Goal: Transaction & Acquisition: Purchase product/service

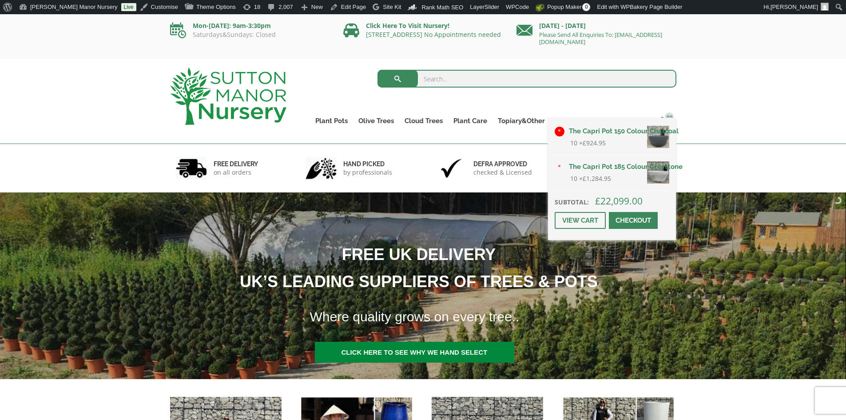
click at [558, 130] on link "×" at bounding box center [560, 132] width 10 height 10
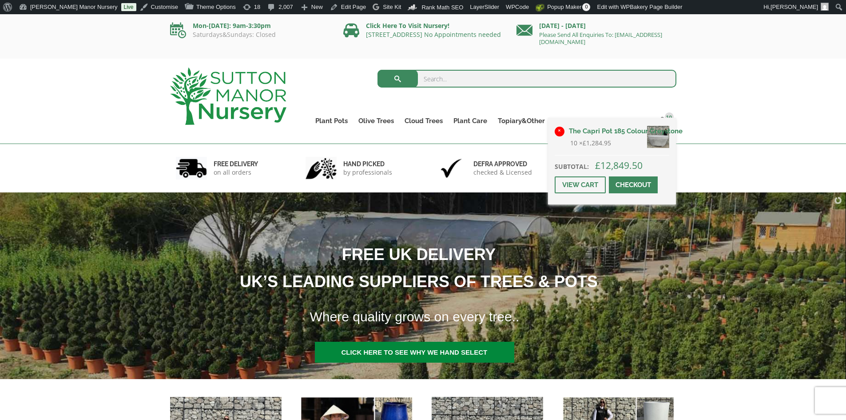
click at [561, 130] on link "×" at bounding box center [560, 132] width 10 height 10
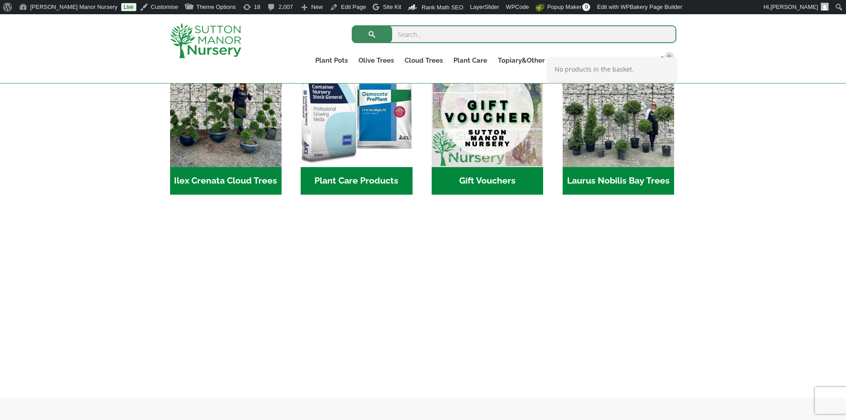
scroll to position [844, 0]
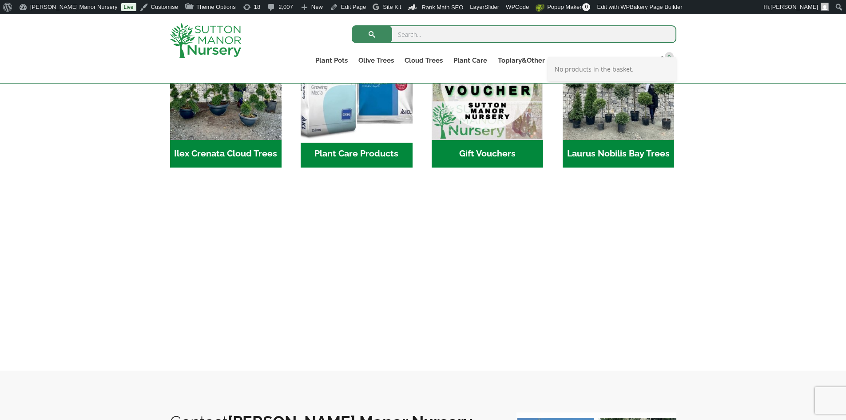
click at [385, 118] on img "Visit product category Plant Care Products" at bounding box center [356, 83] width 117 height 117
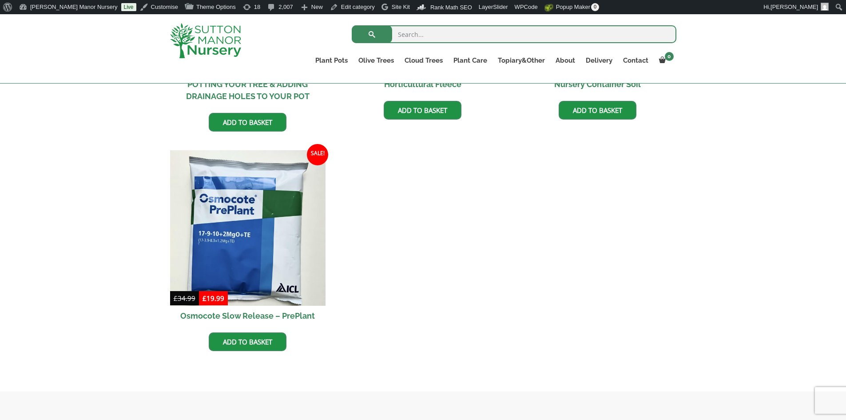
scroll to position [488, 0]
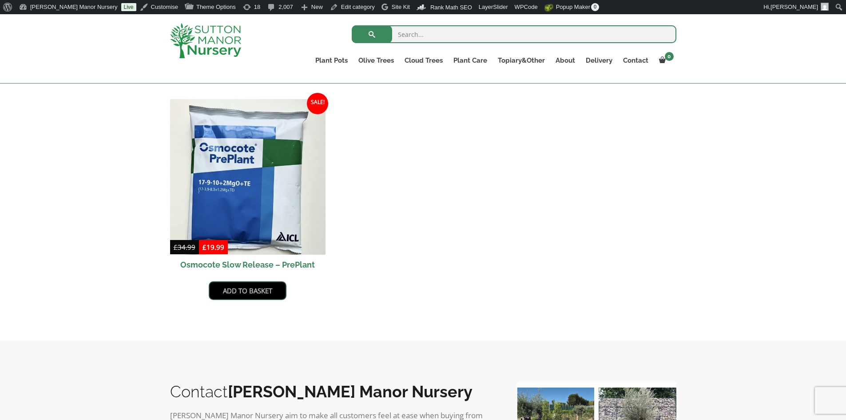
click at [263, 294] on link "Add to basket" at bounding box center [248, 290] width 78 height 19
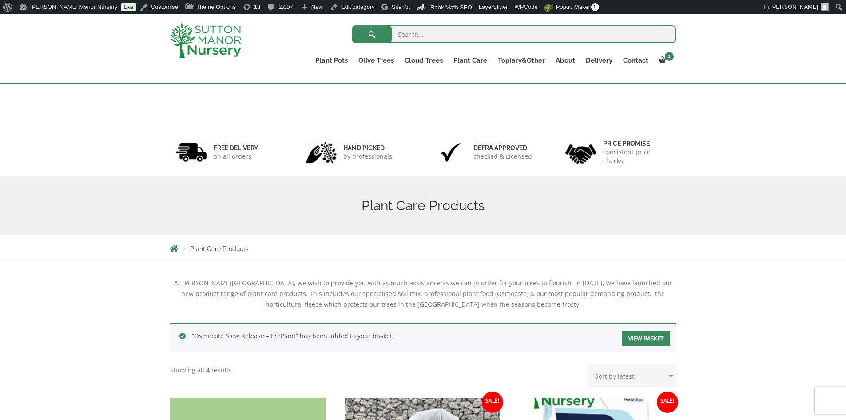
scroll to position [222, 0]
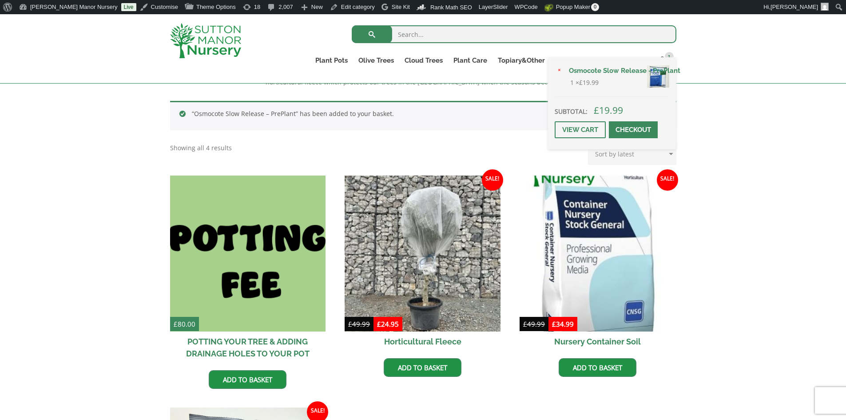
click at [646, 128] on link "Checkout" at bounding box center [633, 129] width 49 height 17
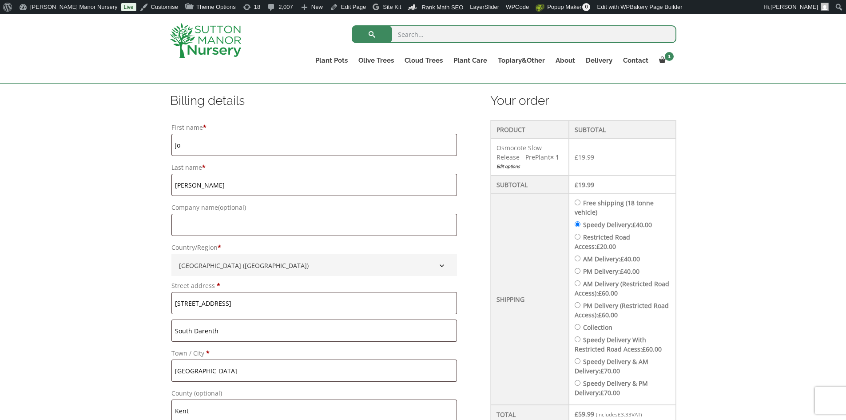
click at [585, 200] on li "Free shipping (18 tonne vehicle)" at bounding box center [622, 207] width 95 height 19
click at [579, 201] on input "Free shipping (18 tonne vehicle)" at bounding box center [578, 202] width 6 height 6
radio input "true"
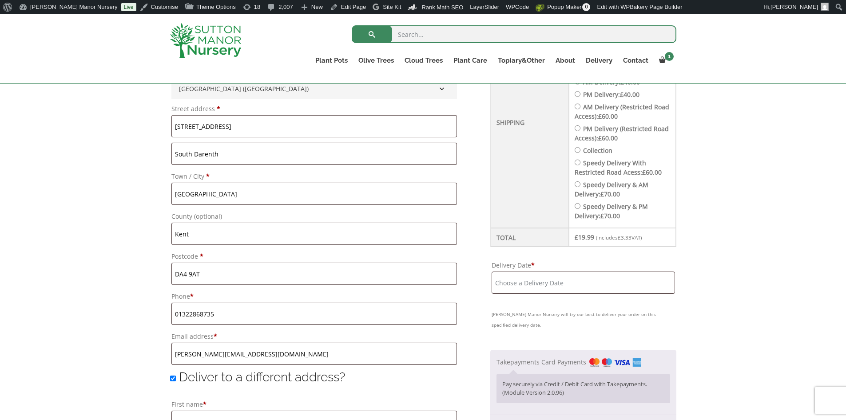
scroll to position [400, 0]
click at [580, 277] on input "Delivery Date *" at bounding box center [583, 281] width 183 height 22
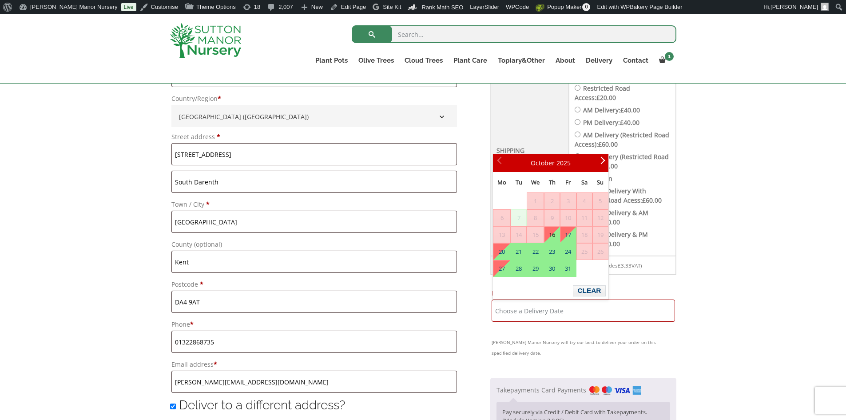
scroll to position [355, 0]
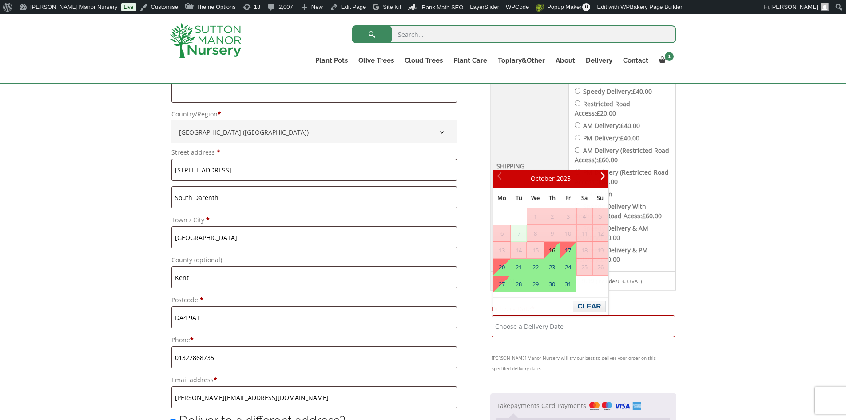
click at [582, 87] on li "Speedy Delivery: £ 40.00" at bounding box center [622, 91] width 95 height 9
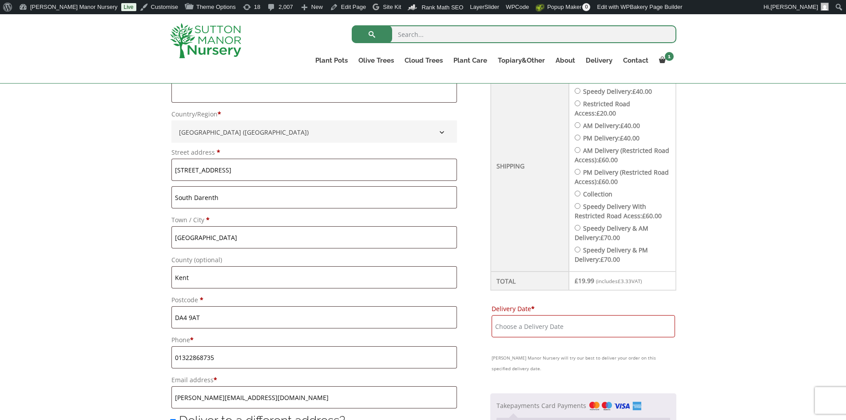
click at [580, 89] on input "Speedy Delivery: £ 40.00" at bounding box center [578, 91] width 6 height 6
radio input "true"
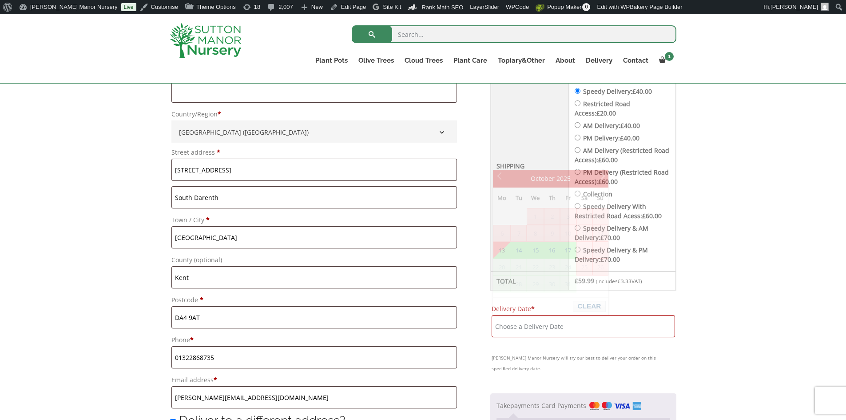
click at [600, 327] on input "Delivery Date *" at bounding box center [583, 326] width 183 height 22
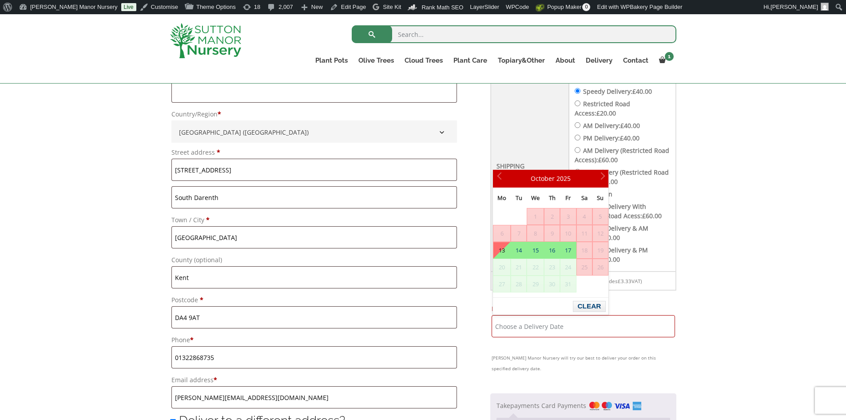
click at [228, 56] on img at bounding box center [205, 40] width 71 height 35
